Goal: Transaction & Acquisition: Purchase product/service

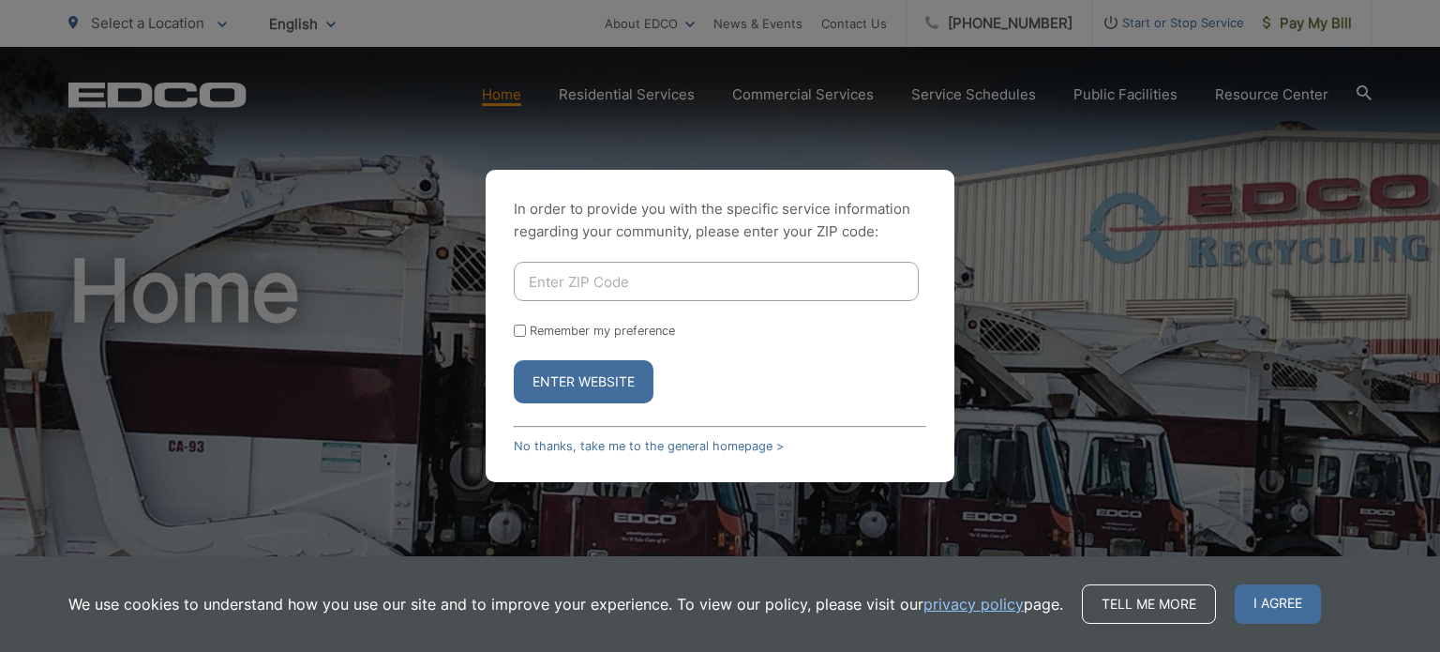
click at [624, 288] on input "Enter ZIP Code" at bounding box center [716, 281] width 405 height 39
type input "92131"
click at [613, 379] on button "Enter Website" at bounding box center [584, 381] width 140 height 43
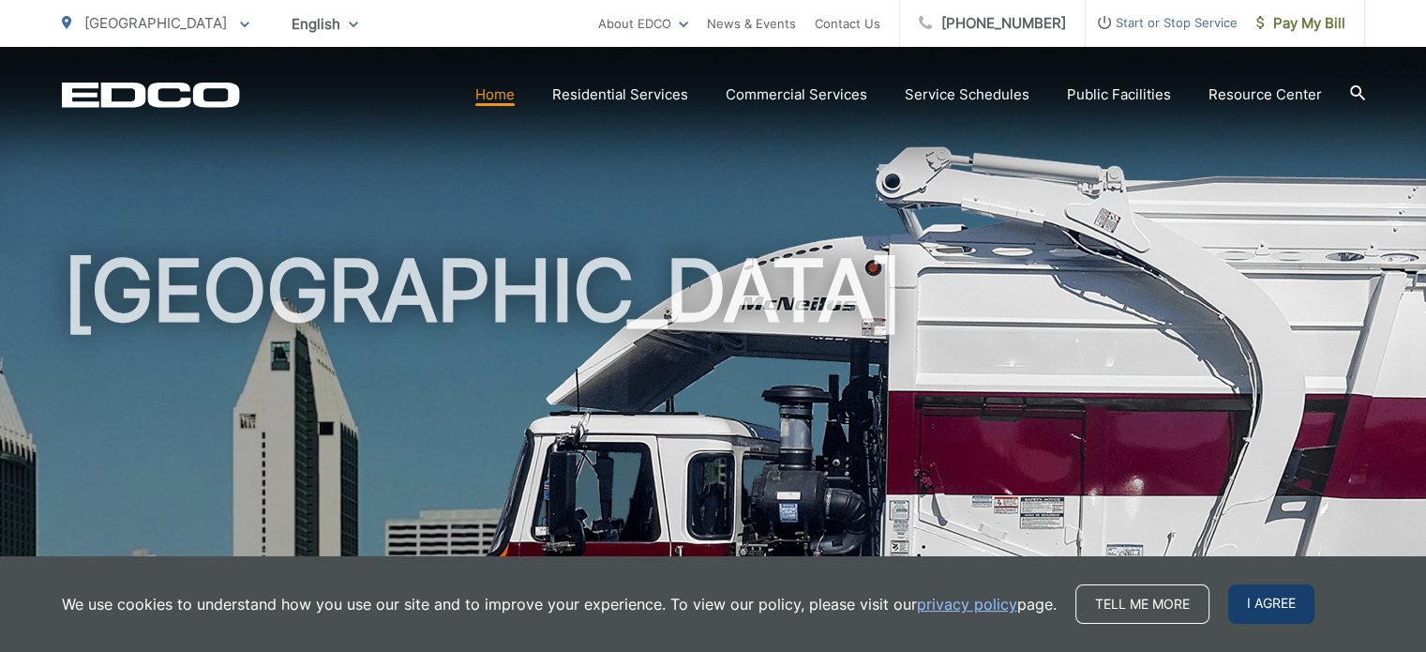
click at [1271, 610] on span "I agree" at bounding box center [1271, 603] width 86 height 39
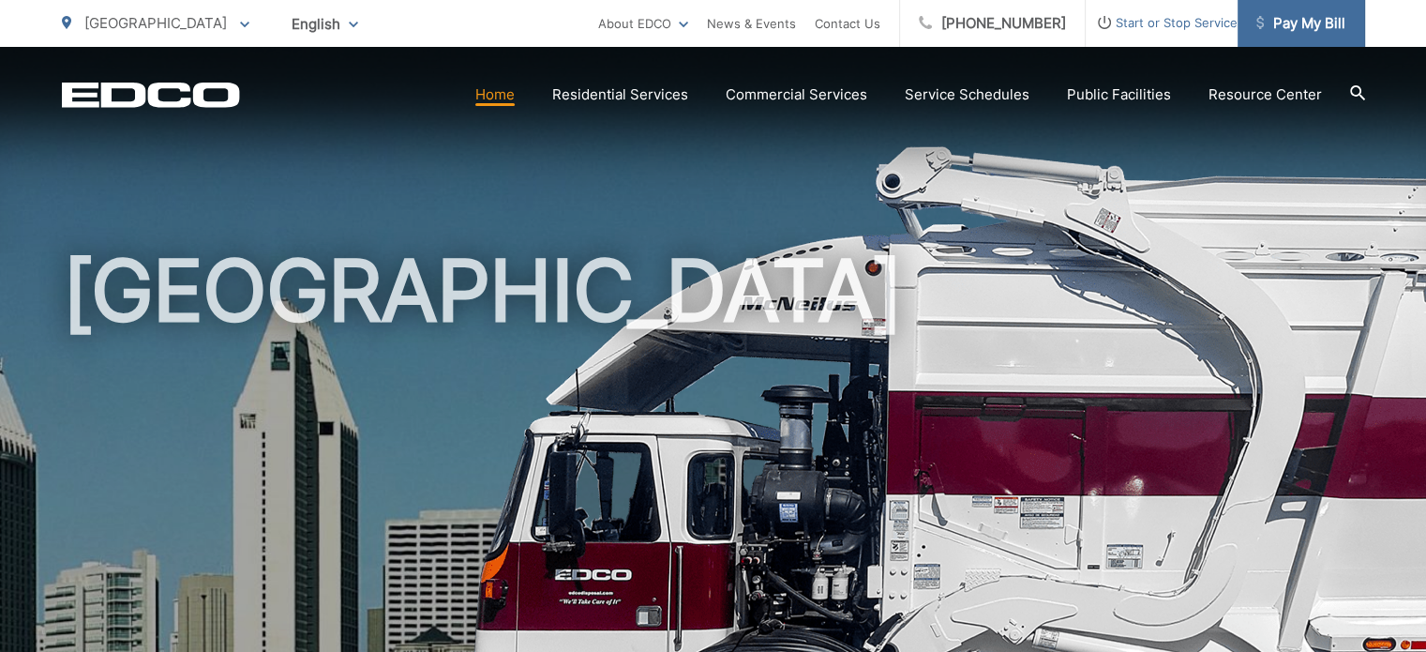
click at [1301, 18] on span "Pay My Bill" at bounding box center [1300, 23] width 89 height 23
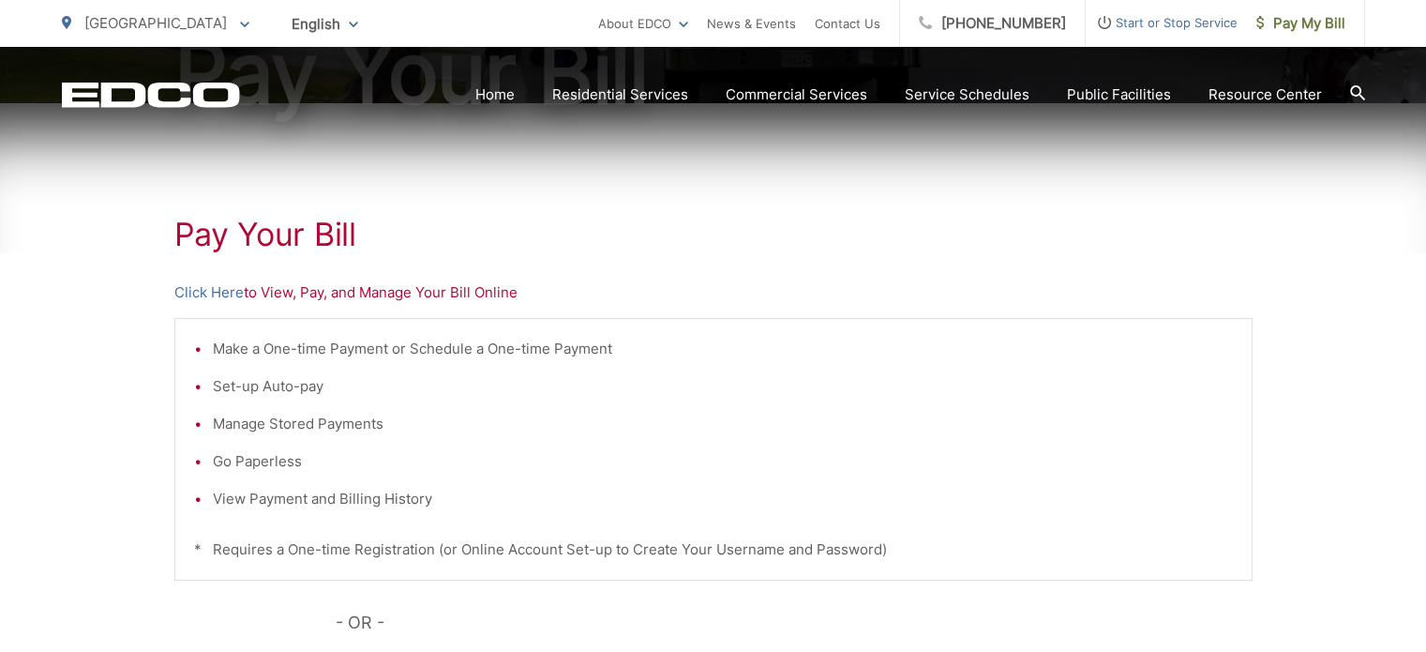
scroll to position [263, 0]
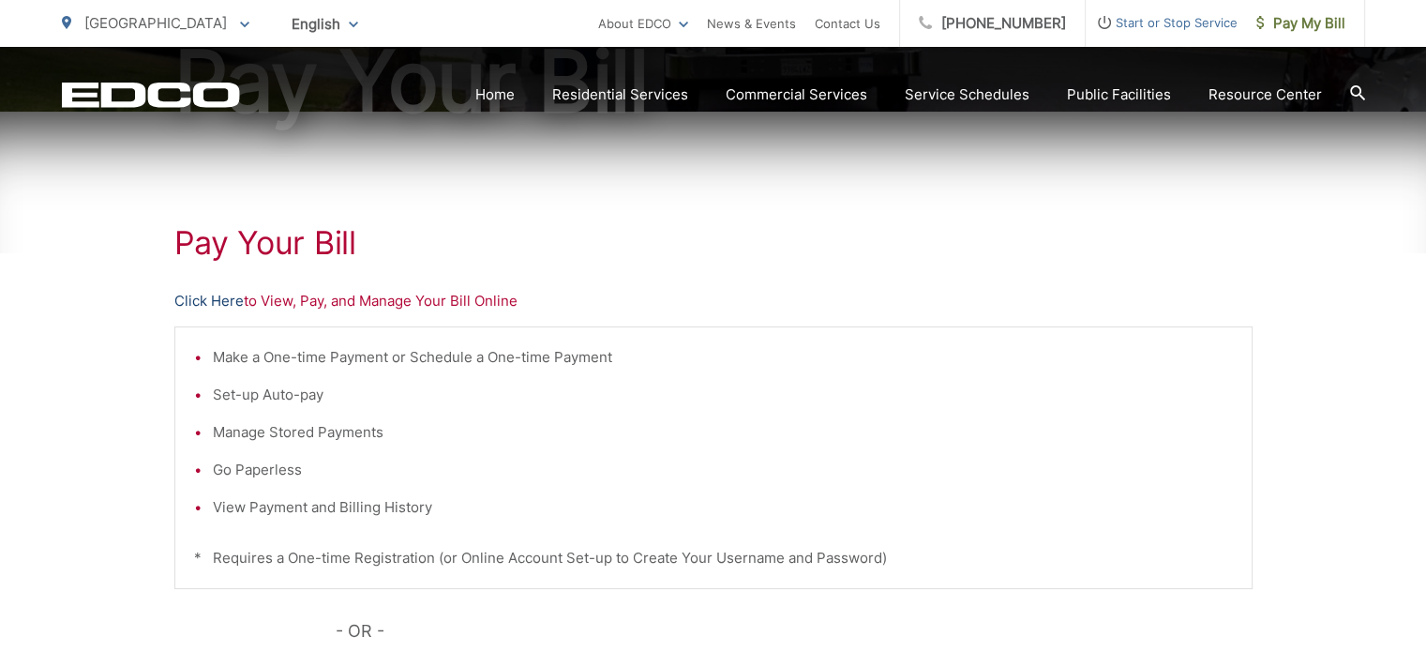
click at [221, 295] on link "Click Here" at bounding box center [208, 301] width 69 height 23
